Goal: Use online tool/utility: Utilize a website feature to perform a specific function

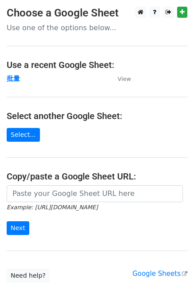
click at [26, 183] on main "Choose a Google Sheet Use one of the options below... Use a recent Google Sheet…" at bounding box center [97, 145] width 194 height 276
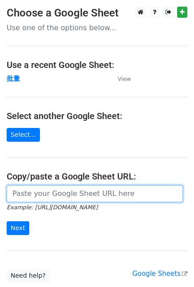
click at [27, 192] on input "url" at bounding box center [95, 194] width 177 height 17
paste input "[URL][DOMAIN_NAME]"
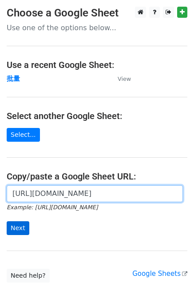
scroll to position [0, 222]
type input "https://docs.google.com/spreadsheets/d/1frBWdlzXrU69q3j-GmnRgaSJE3dM102y59Q-lXa…"
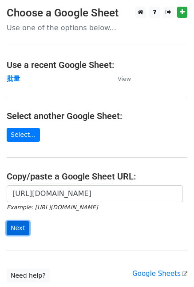
click at [16, 229] on input "Next" at bounding box center [18, 229] width 23 height 14
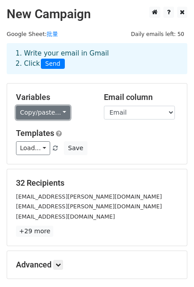
click at [41, 113] on link "Copy/paste..." at bounding box center [43, 113] width 54 height 14
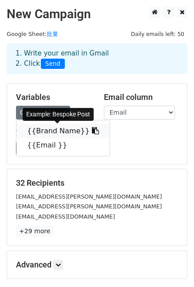
click at [51, 129] on link "{{Brand Name}}" at bounding box center [62, 131] width 93 height 14
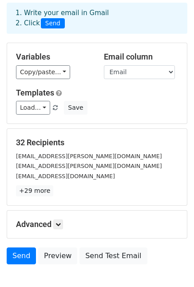
scroll to position [93, 0]
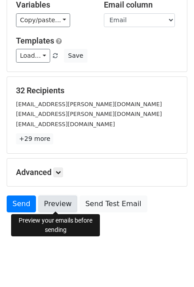
click at [52, 198] on link "Preview" at bounding box center [57, 204] width 39 height 17
